Goal: Transaction & Acquisition: Purchase product/service

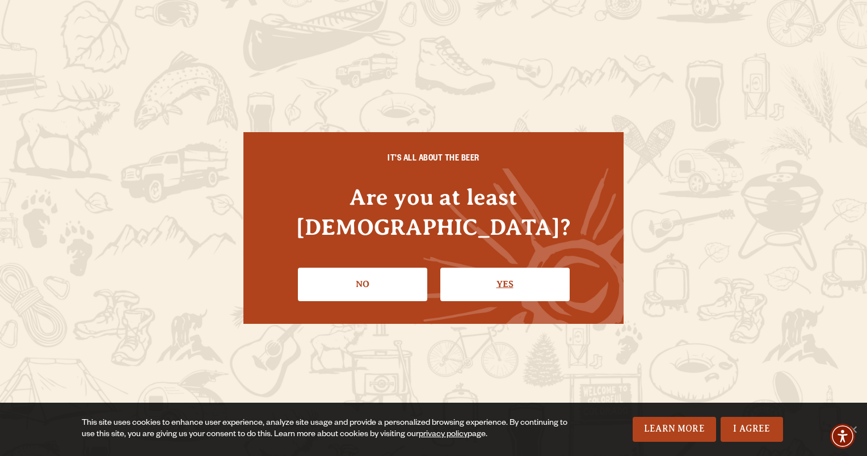
click at [473, 286] on link "Yes" at bounding box center [504, 284] width 129 height 33
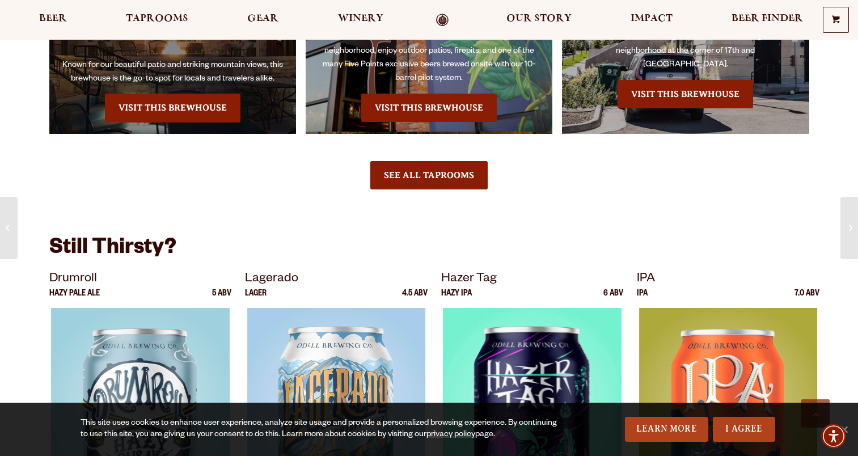
scroll to position [1531, 0]
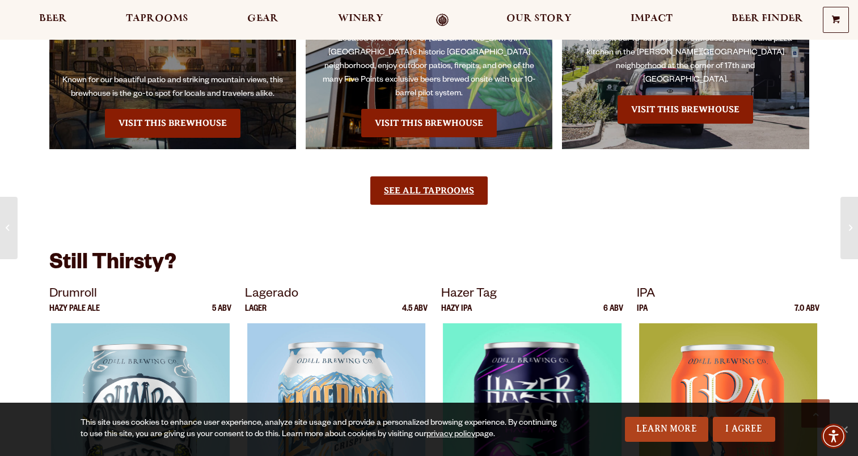
click at [411, 176] on link "See All Taprooms" at bounding box center [428, 190] width 117 height 28
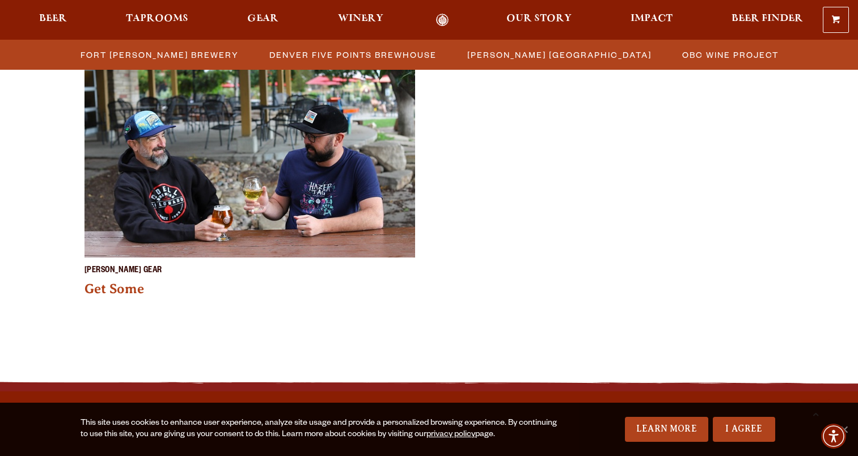
scroll to position [1097, 0]
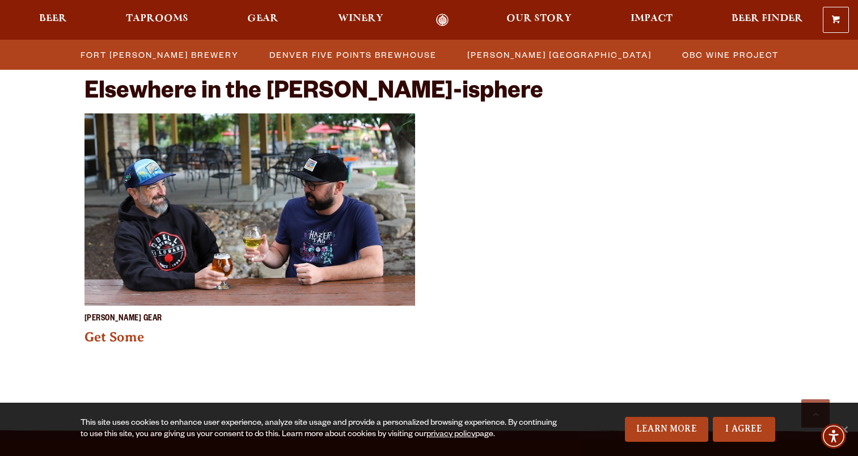
click at [98, 323] on p "[PERSON_NAME] Gear" at bounding box center [124, 319] width 78 height 14
click at [98, 340] on link "Get Some" at bounding box center [115, 337] width 60 height 15
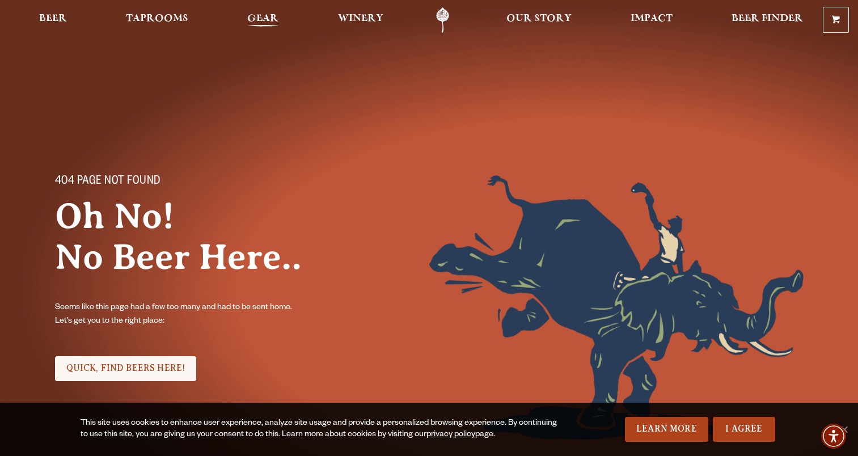
click at [258, 12] on link "Gear" at bounding box center [263, 20] width 46 height 26
